Goal: Book appointment/travel/reservation

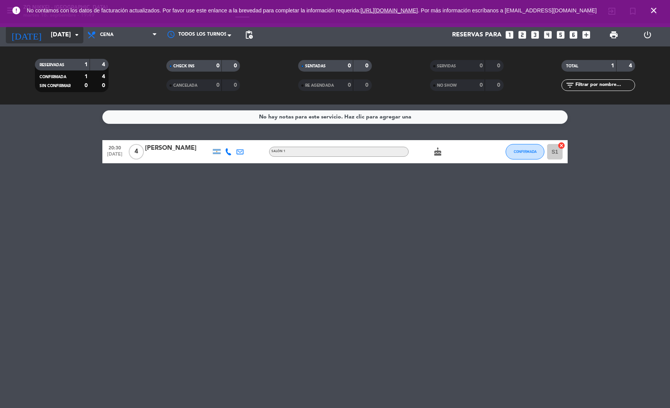
click at [58, 34] on input "[DATE]" at bounding box center [88, 35] width 82 height 15
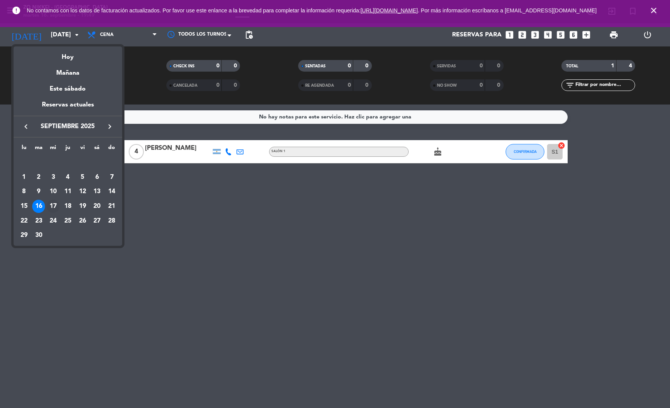
click at [53, 205] on div "17" at bounding box center [53, 206] width 13 height 13
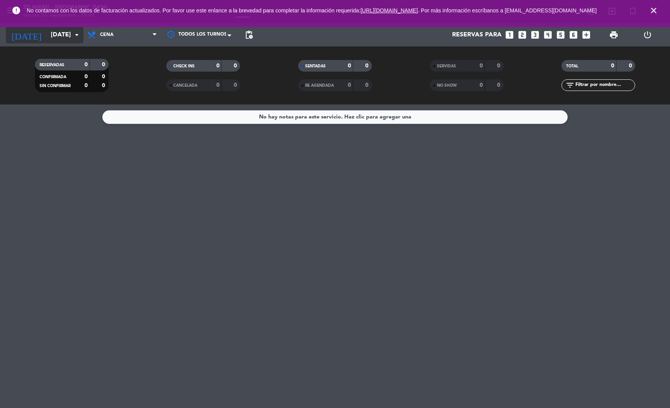
click at [47, 33] on input "[DATE]" at bounding box center [88, 35] width 82 height 15
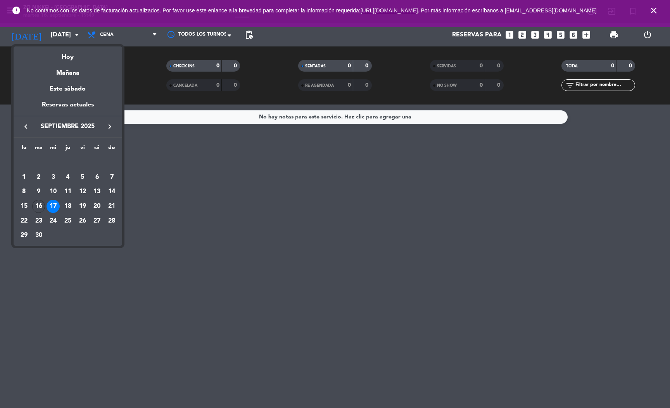
click at [53, 223] on div "24" at bounding box center [53, 221] width 13 height 13
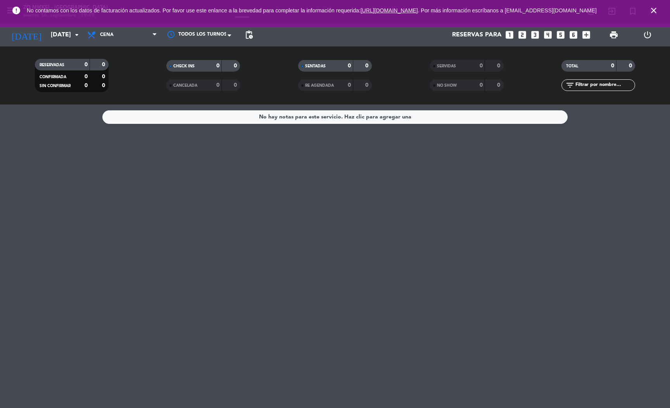
click at [63, 27] on div "error No contamos con los datos de facturación actualizados. Por favor use este…" at bounding box center [335, 13] width 670 height 27
click at [60, 37] on input "[DATE]" at bounding box center [88, 35] width 82 height 15
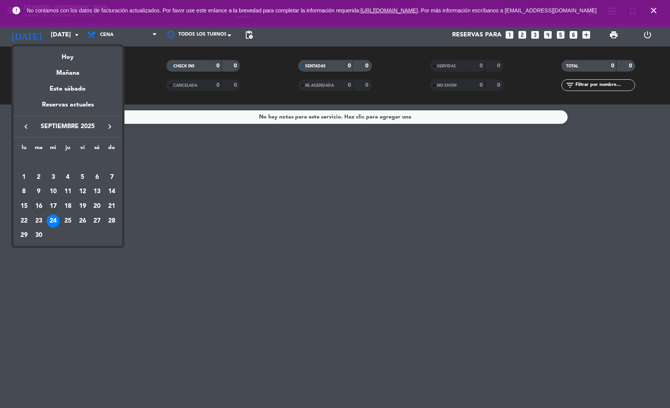
click at [52, 205] on div "17" at bounding box center [53, 206] width 13 height 13
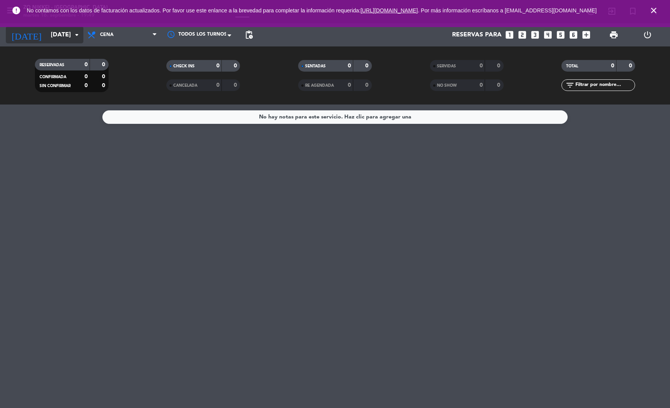
click at [48, 42] on input "[DATE]" at bounding box center [88, 35] width 82 height 15
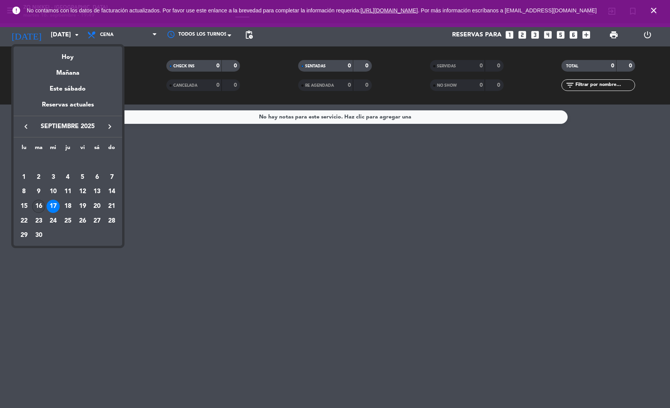
click at [41, 209] on div "16" at bounding box center [38, 206] width 13 height 13
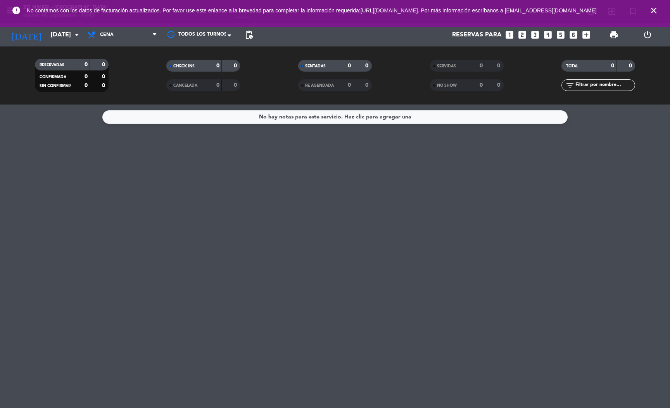
type input "[DATE]"
